Goal: Information Seeking & Learning: Check status

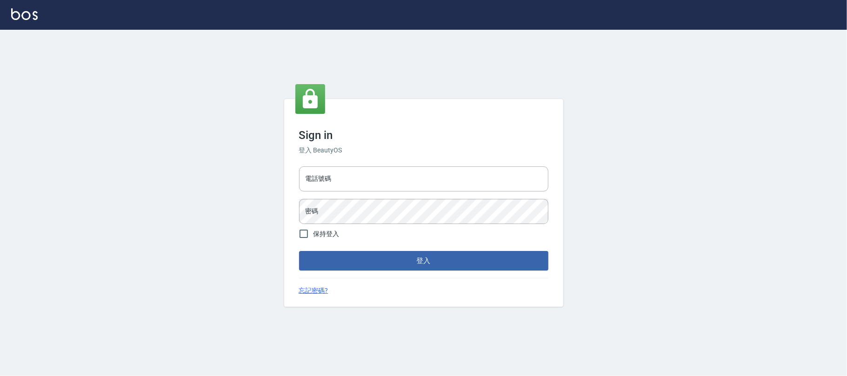
click at [339, 168] on input "電話號碼" at bounding box center [423, 178] width 249 height 25
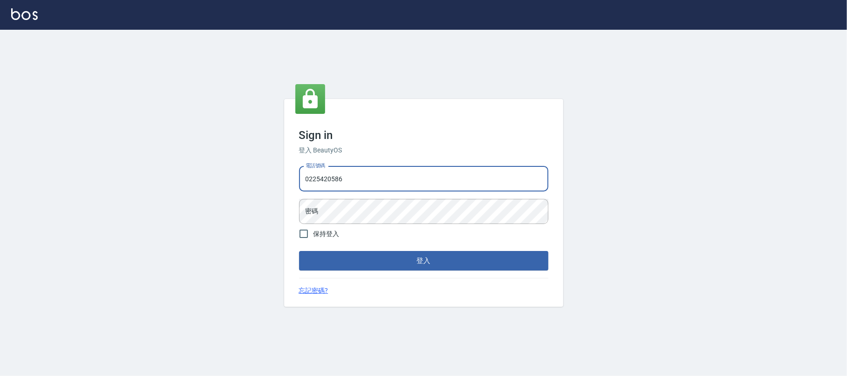
type input "0225420586"
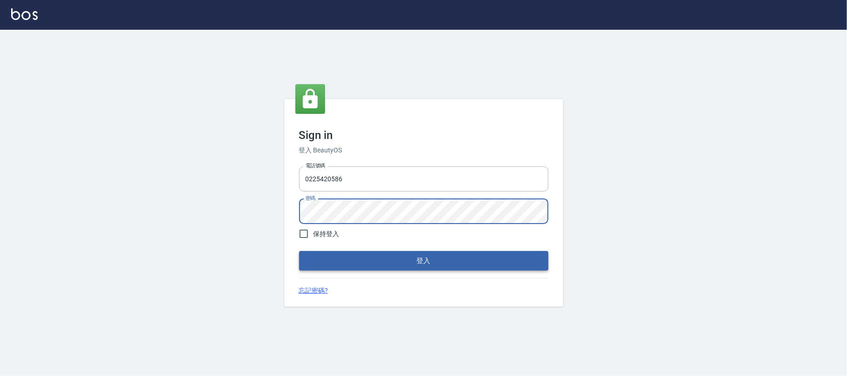
click at [406, 261] on button "登入" at bounding box center [423, 261] width 249 height 20
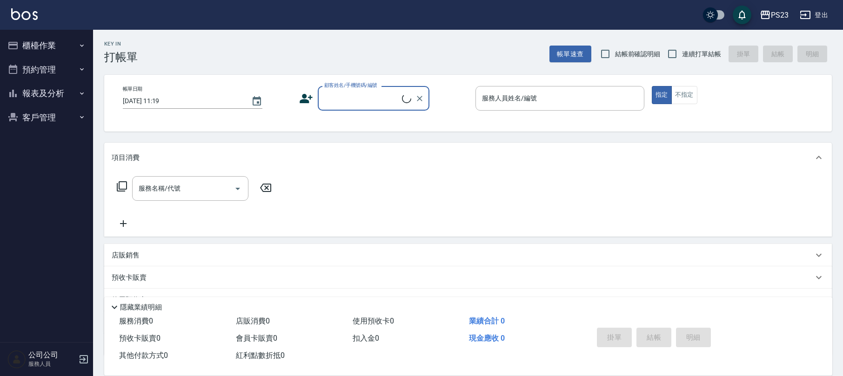
click at [25, 44] on button "櫃檯作業" at bounding box center [47, 45] width 86 height 24
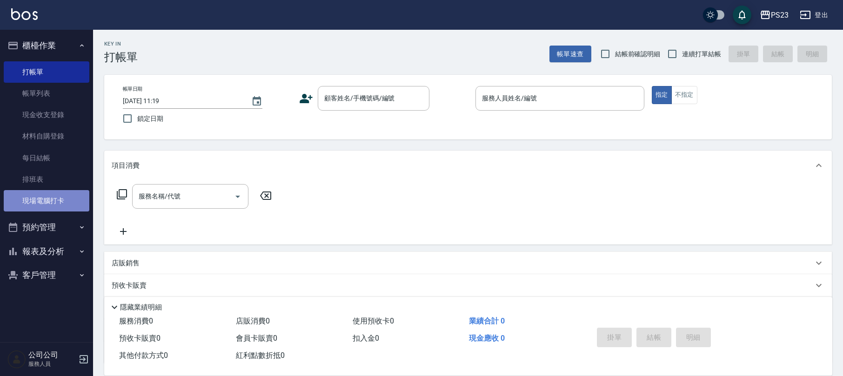
click at [41, 197] on link "現場電腦打卡" at bounding box center [47, 200] width 86 height 21
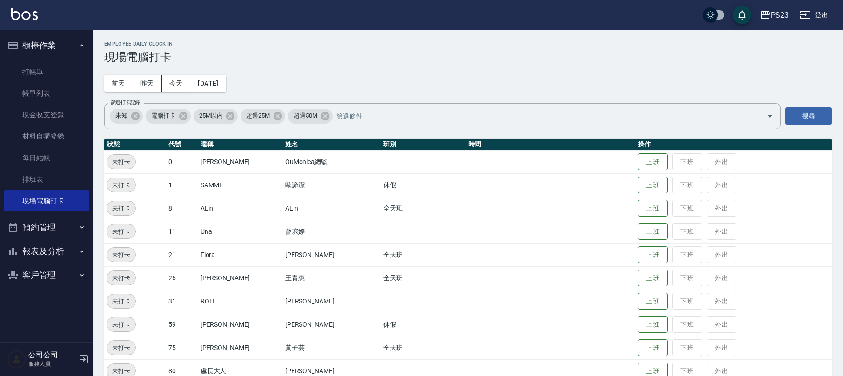
scroll to position [41, 0]
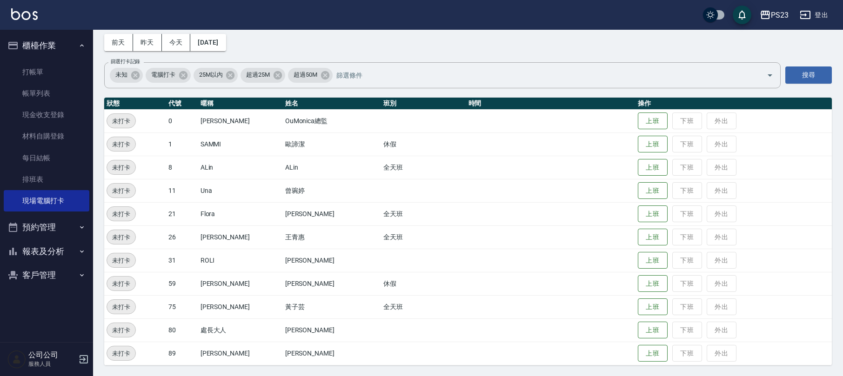
click at [45, 252] on button "報表及分析" at bounding box center [47, 252] width 86 height 24
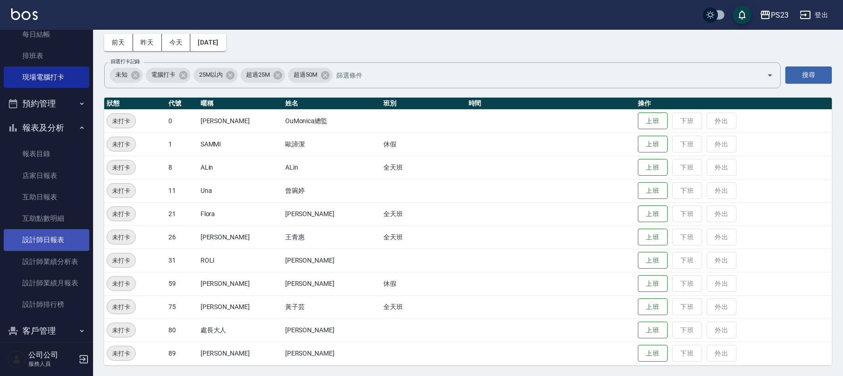
click at [66, 237] on link "設計師日報表" at bounding box center [47, 239] width 86 height 21
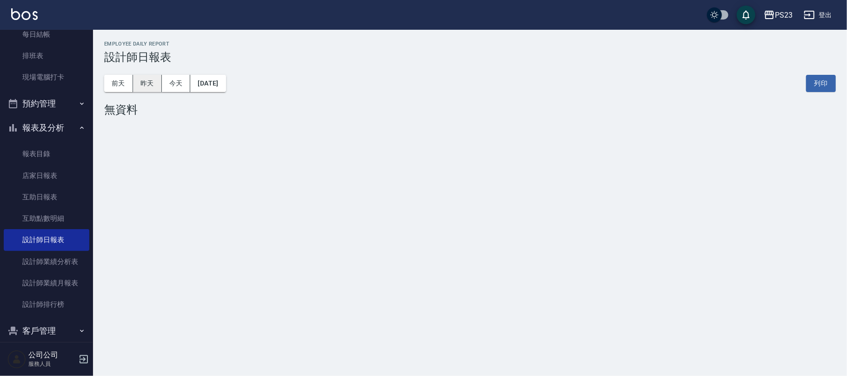
click at [137, 83] on button "昨天" at bounding box center [147, 83] width 29 height 17
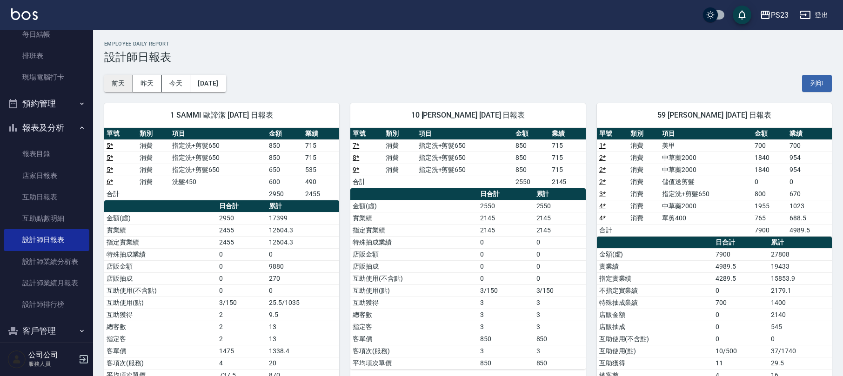
click at [116, 81] on button "前天" at bounding box center [118, 83] width 29 height 17
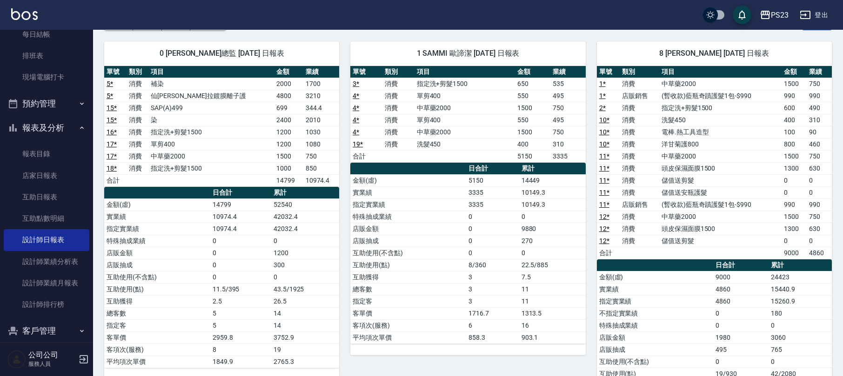
scroll to position [124, 0]
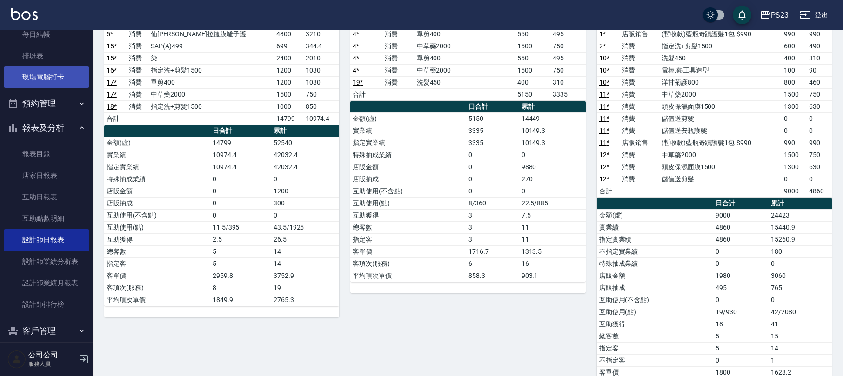
click at [56, 73] on link "現場電腦打卡" at bounding box center [47, 77] width 86 height 21
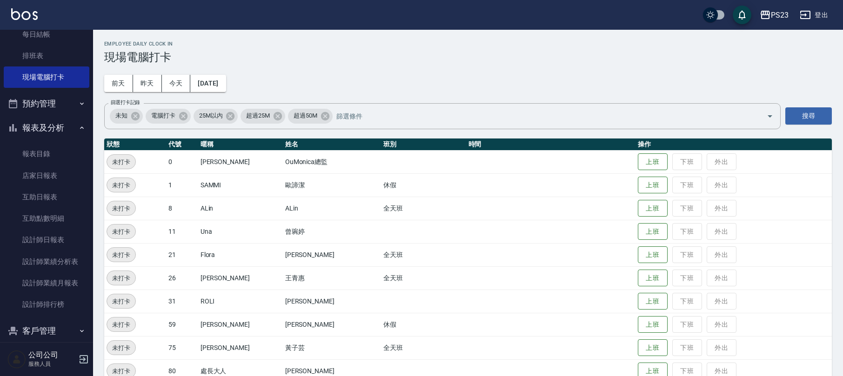
scroll to position [41, 0]
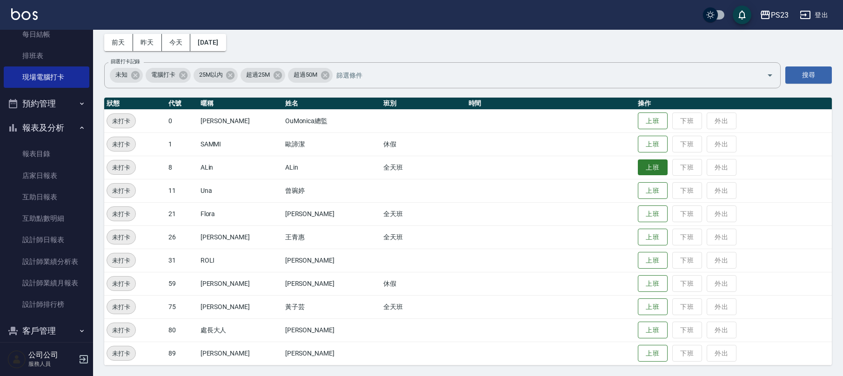
click at [652, 166] on button "上班" at bounding box center [653, 168] width 30 height 16
click at [643, 170] on button "上班" at bounding box center [653, 168] width 30 height 16
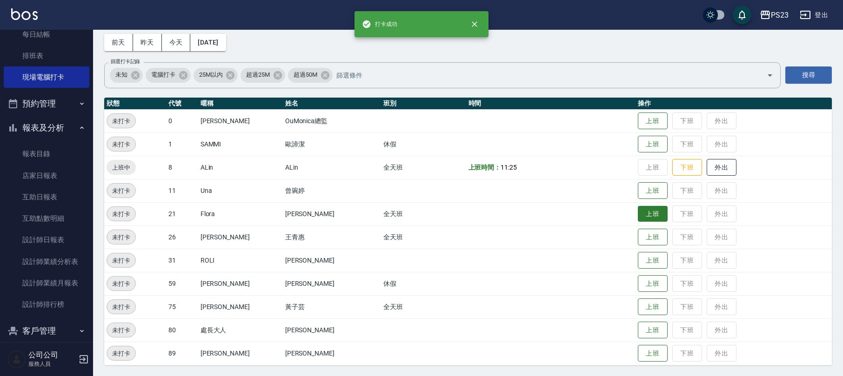
click at [638, 209] on button "上班" at bounding box center [653, 214] width 30 height 16
click at [638, 236] on button "上班" at bounding box center [653, 237] width 30 height 16
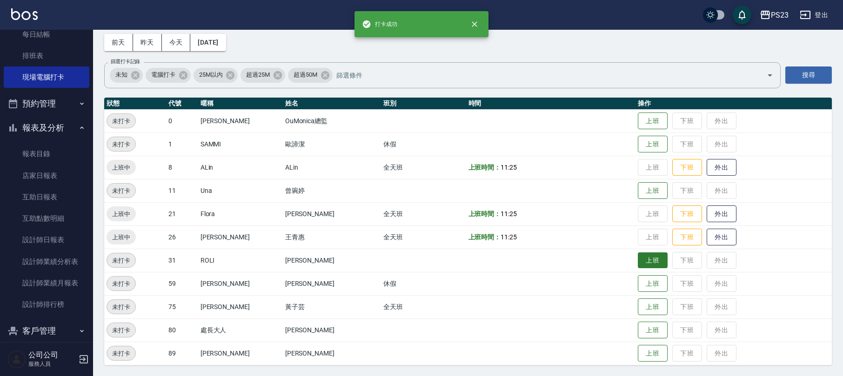
click at [638, 259] on button "上班" at bounding box center [653, 261] width 30 height 16
click at [638, 304] on button "上班" at bounding box center [653, 307] width 30 height 16
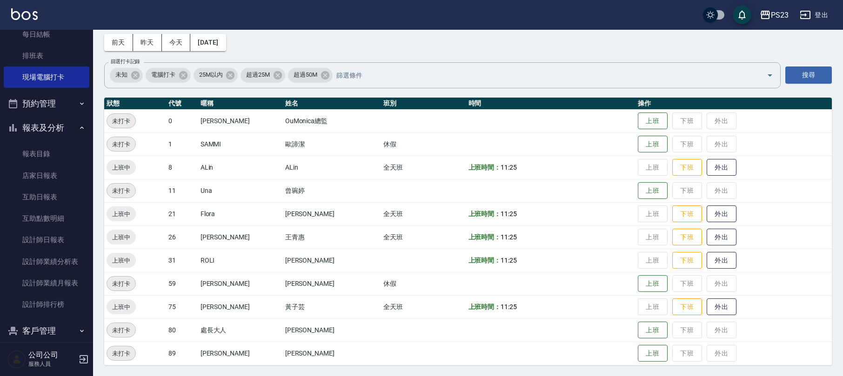
click at [51, 131] on button "報表及分析" at bounding box center [47, 128] width 86 height 24
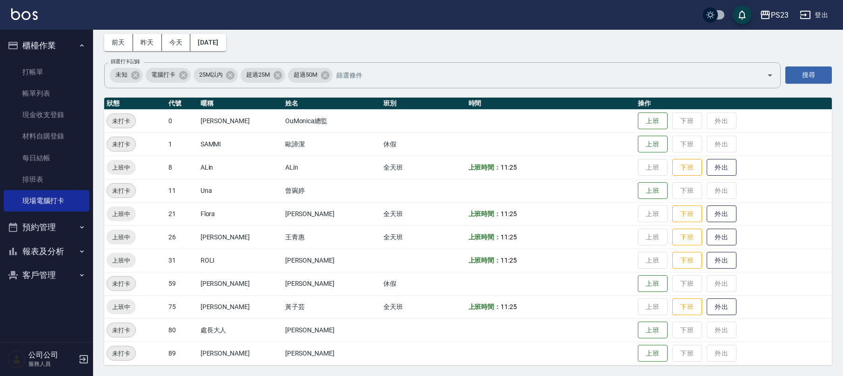
scroll to position [0, 0]
click at [69, 112] on link "現金收支登錄" at bounding box center [47, 114] width 86 height 21
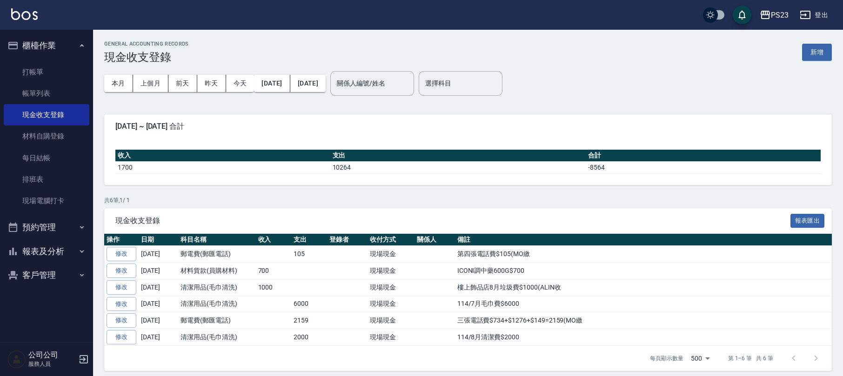
scroll to position [9, 0]
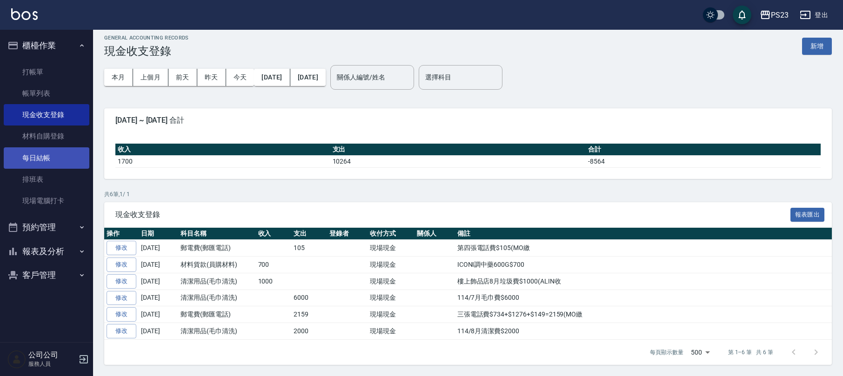
click at [48, 151] on link "每日結帳" at bounding box center [47, 157] width 86 height 21
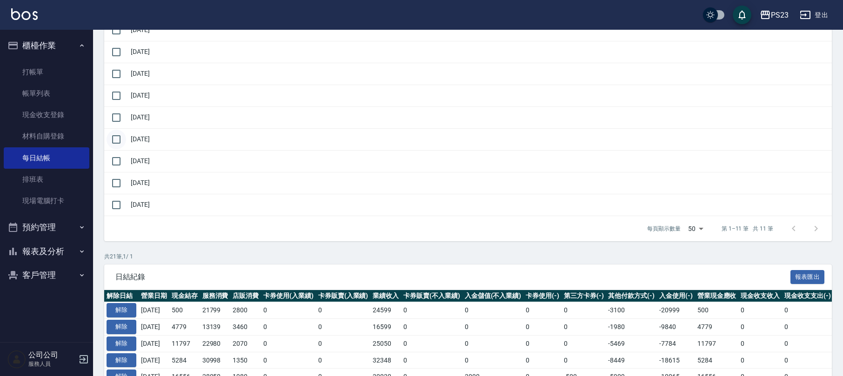
scroll to position [62, 0]
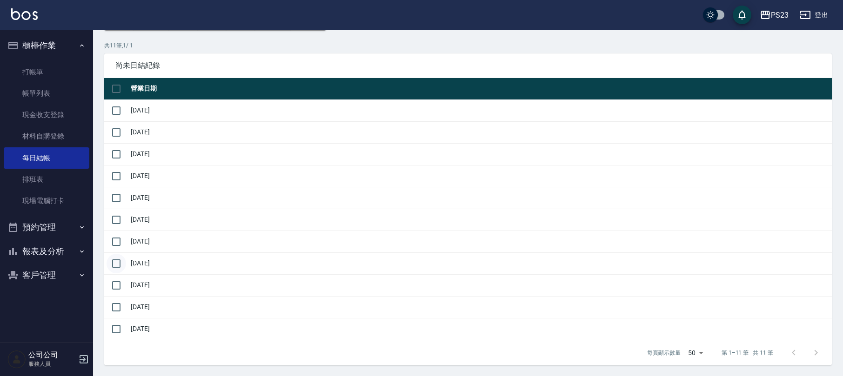
click at [114, 263] on input "checkbox" at bounding box center [116, 264] width 20 height 20
checkbox input "true"
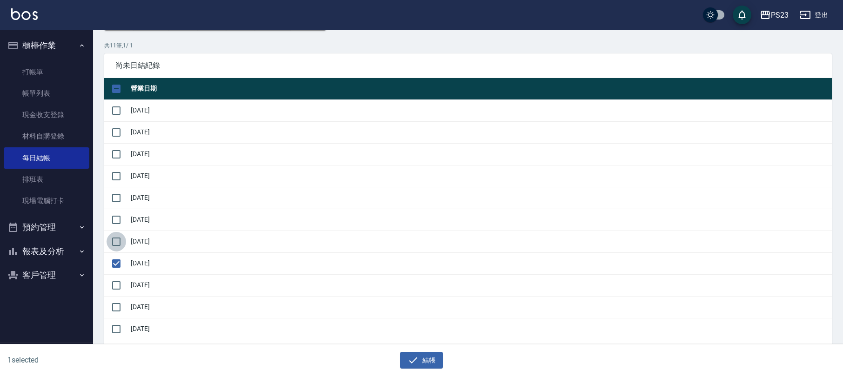
click at [119, 244] on input "checkbox" at bounding box center [116, 242] width 20 height 20
checkbox input "true"
click at [114, 220] on input "checkbox" at bounding box center [116, 220] width 20 height 20
checkbox input "true"
click at [117, 201] on input "checkbox" at bounding box center [116, 198] width 20 height 20
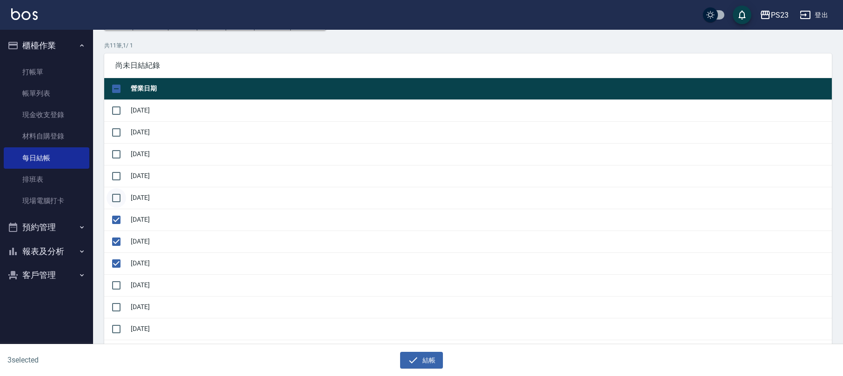
checkbox input "true"
click at [120, 177] on input "checkbox" at bounding box center [116, 176] width 20 height 20
checkbox input "true"
click at [115, 155] on input "checkbox" at bounding box center [116, 155] width 20 height 20
checkbox input "true"
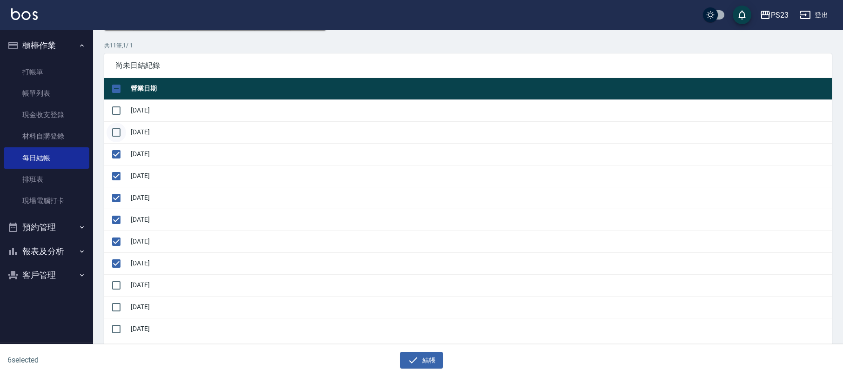
click at [118, 132] on input "checkbox" at bounding box center [116, 133] width 20 height 20
checkbox input "true"
click at [119, 113] on input "checkbox" at bounding box center [116, 111] width 20 height 20
click at [420, 361] on button "結帳" at bounding box center [421, 360] width 43 height 17
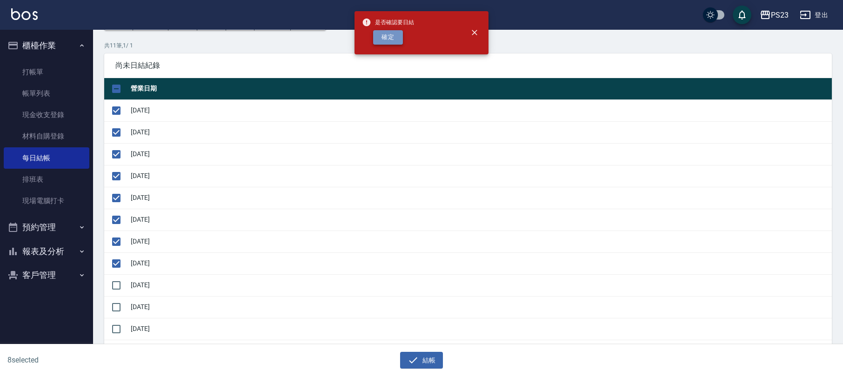
click at [393, 33] on button "確定" at bounding box center [388, 37] width 30 height 14
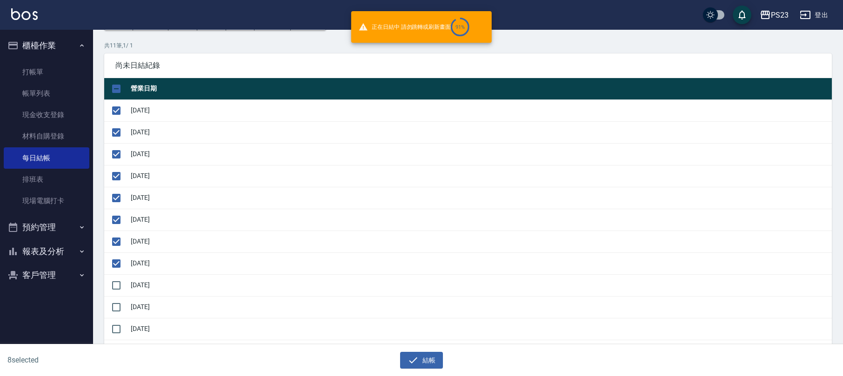
checkbox input "false"
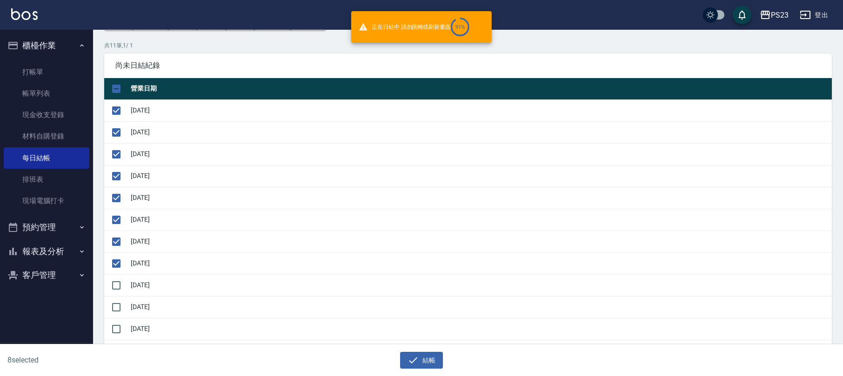
checkbox input "false"
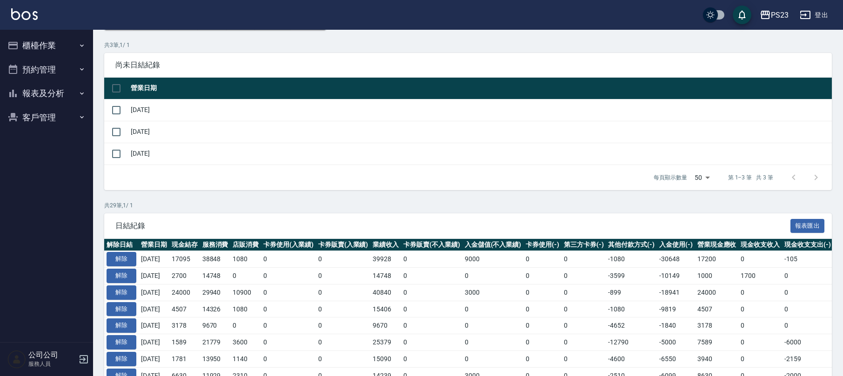
scroll to position [62, 0]
click at [43, 94] on button "報表及分析" at bounding box center [47, 93] width 86 height 24
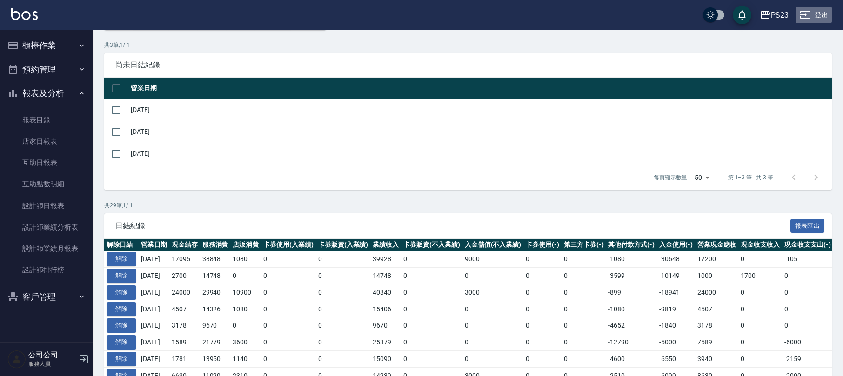
click at [814, 7] on button "登出" at bounding box center [814, 15] width 36 height 17
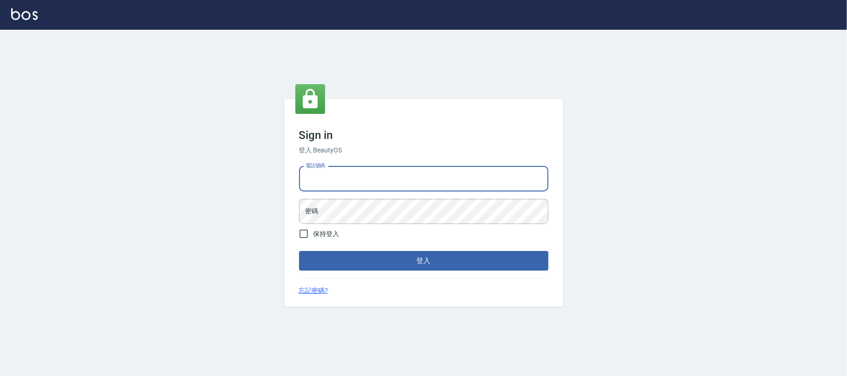
click at [351, 182] on input "電話號碼" at bounding box center [423, 178] width 249 height 25
type input "0931315450"
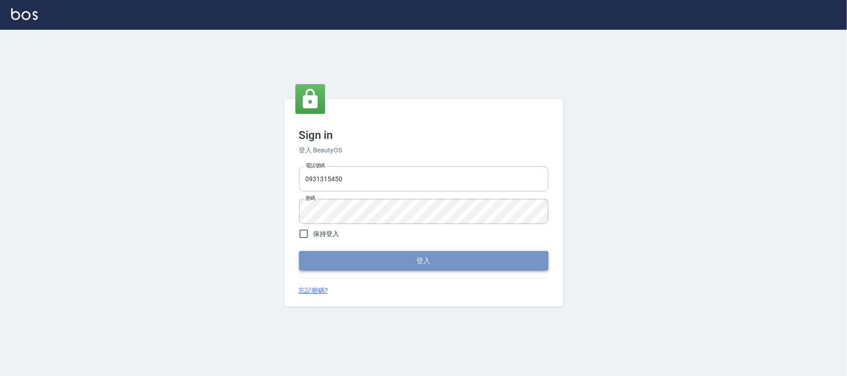
click at [417, 253] on button "登入" at bounding box center [423, 261] width 249 height 20
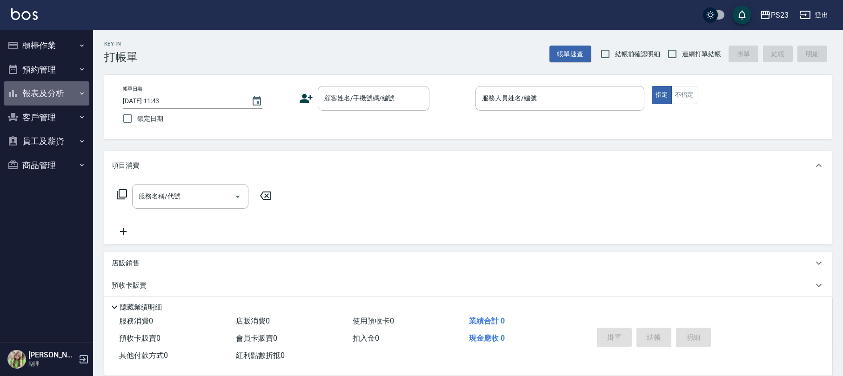
click at [41, 100] on button "報表及分析" at bounding box center [47, 93] width 86 height 24
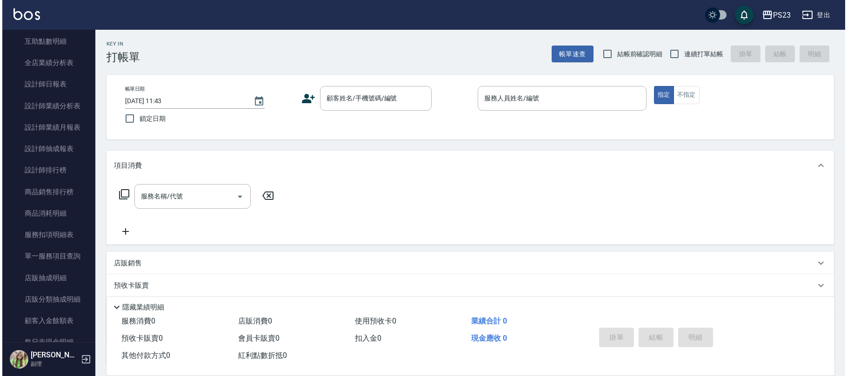
scroll to position [310, 0]
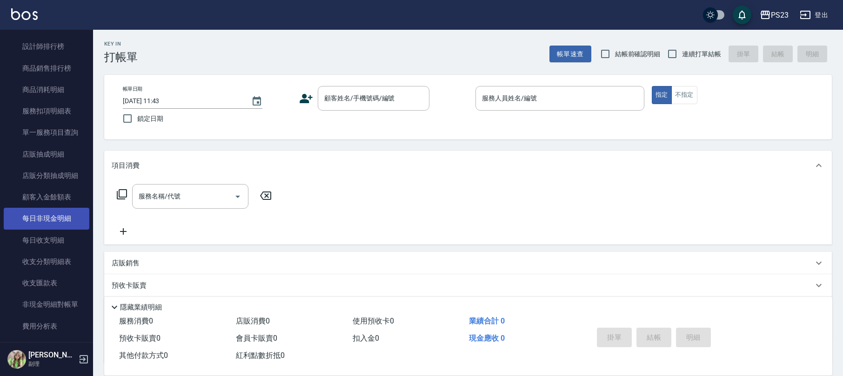
click at [67, 220] on link "每日非現金明細" at bounding box center [47, 218] width 86 height 21
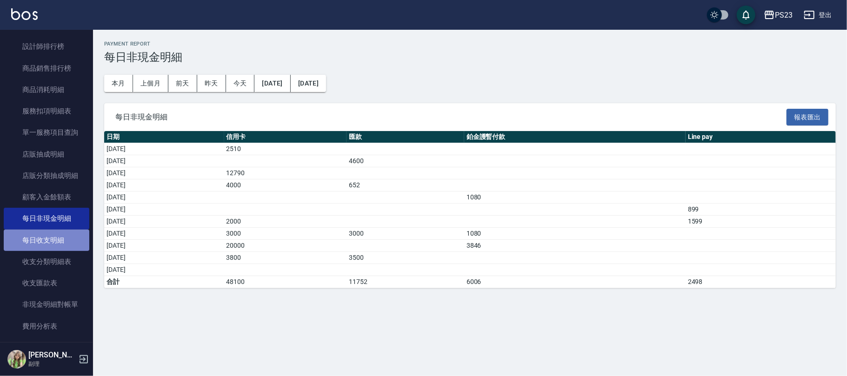
click at [51, 238] on link "每日收支明細" at bounding box center [47, 240] width 86 height 21
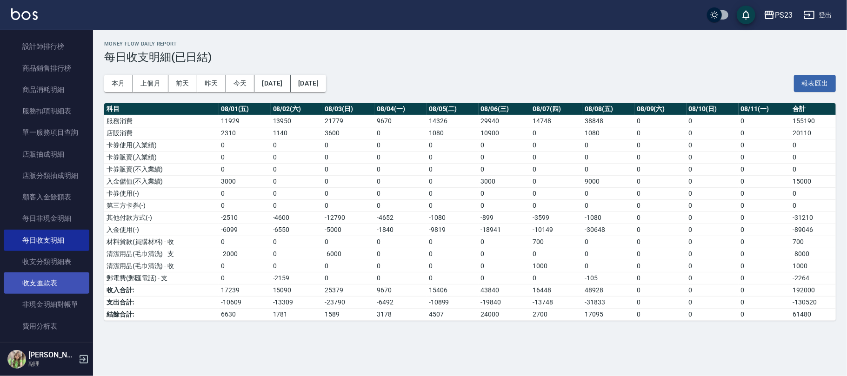
click at [50, 286] on link "收支匯款表" at bounding box center [47, 283] width 86 height 21
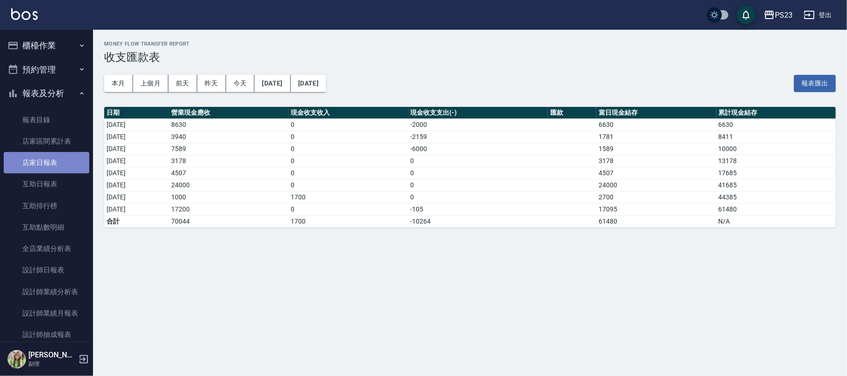
click at [58, 166] on link "店家日報表" at bounding box center [47, 162] width 86 height 21
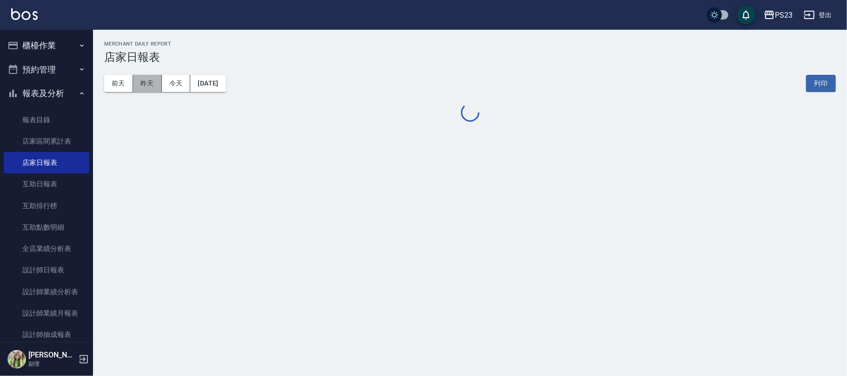
click at [145, 84] on button "昨天" at bounding box center [147, 83] width 29 height 17
click at [123, 84] on button "前天" at bounding box center [118, 83] width 29 height 17
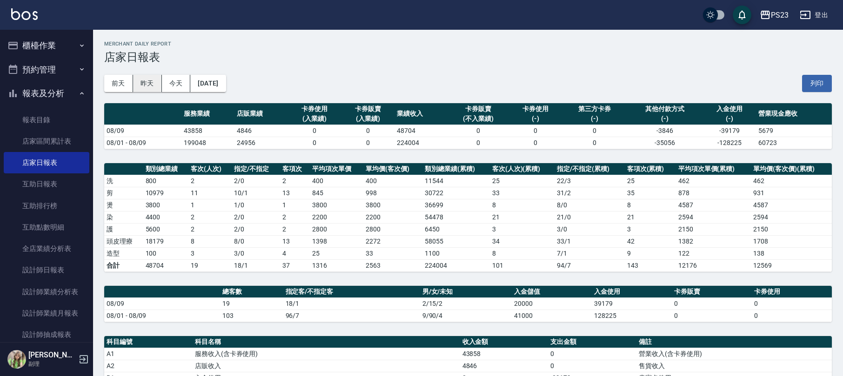
click at [151, 85] on button "昨天" at bounding box center [147, 83] width 29 height 17
click at [822, 15] on button "登出" at bounding box center [814, 15] width 36 height 17
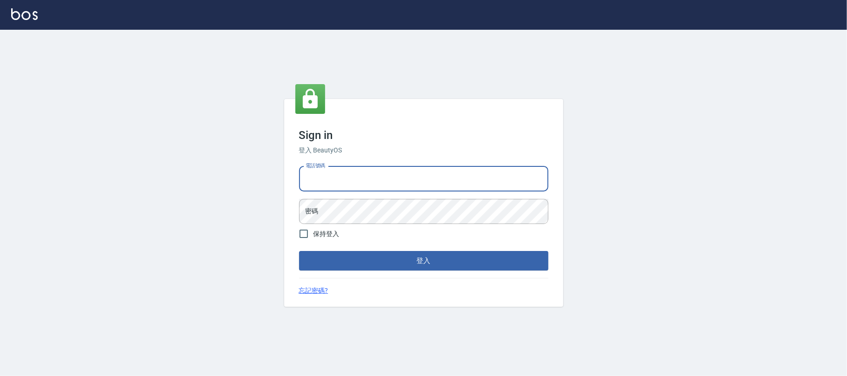
click at [443, 176] on input "電話號碼" at bounding box center [423, 178] width 249 height 25
type input "0225420586"
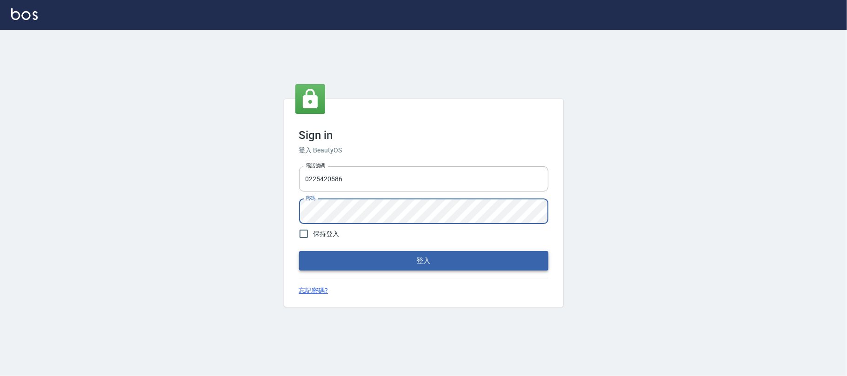
click at [400, 261] on button "登入" at bounding box center [423, 261] width 249 height 20
